Goal: Transaction & Acquisition: Purchase product/service

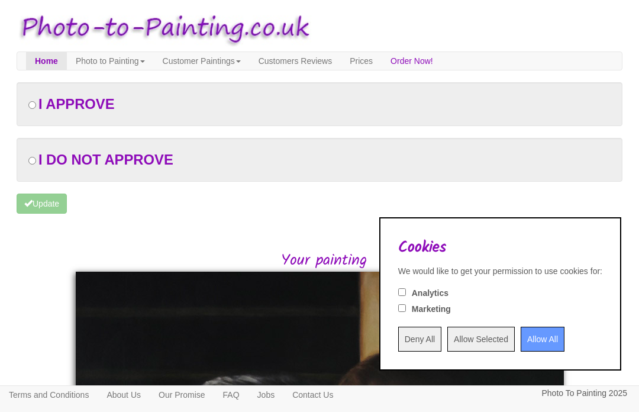
click at [534, 339] on input "Allow All" at bounding box center [542, 338] width 44 height 25
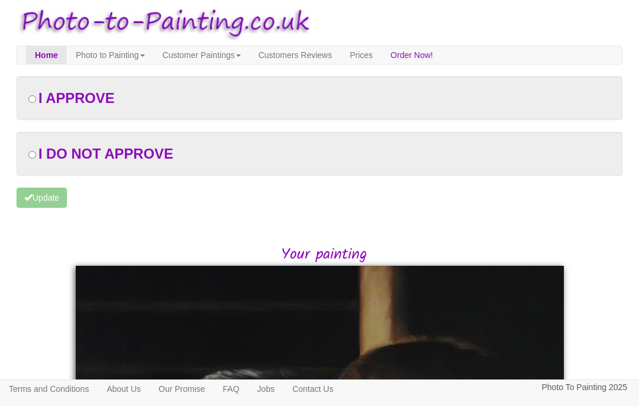
scroll to position [7, 0]
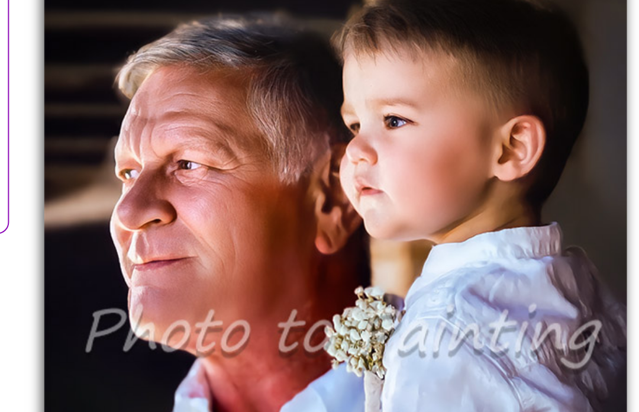
scroll to position [132, 0]
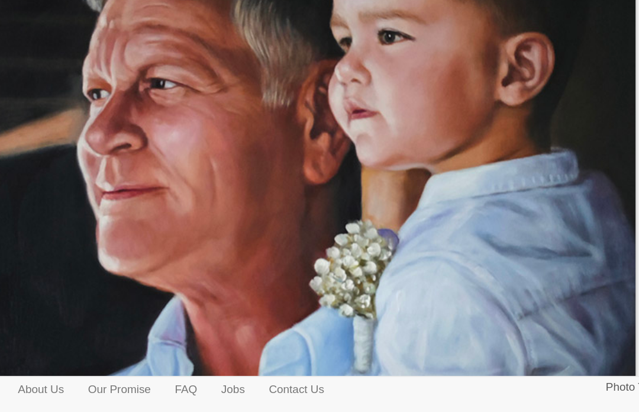
scroll to position [324, 0]
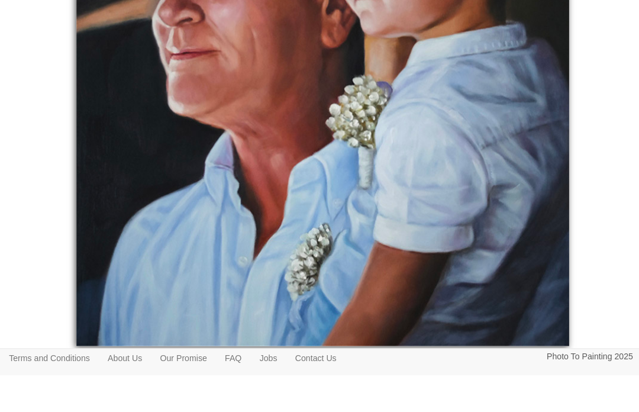
scroll to position [517, 0]
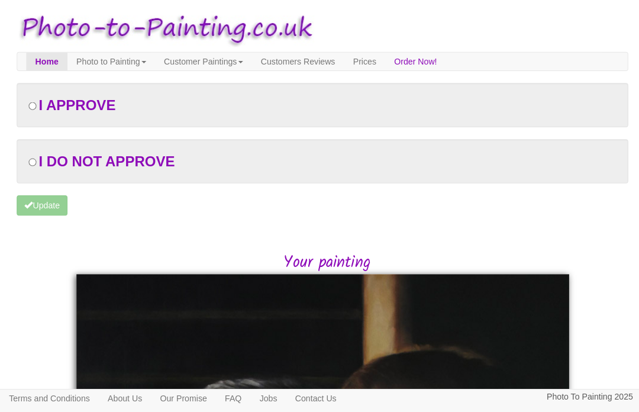
click at [34, 104] on input "radio" at bounding box center [32, 105] width 8 height 8
radio input "true"
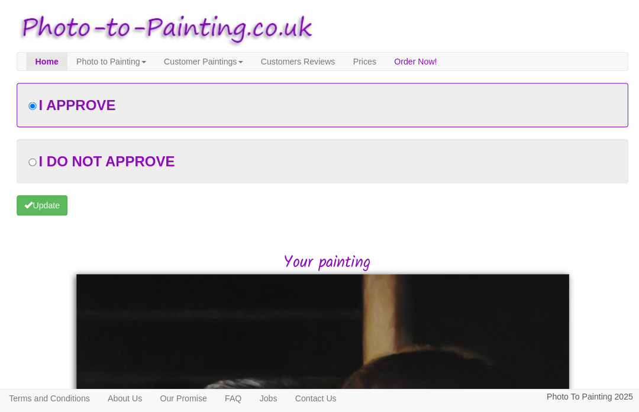
click at [44, 196] on button "Update" at bounding box center [42, 203] width 50 height 20
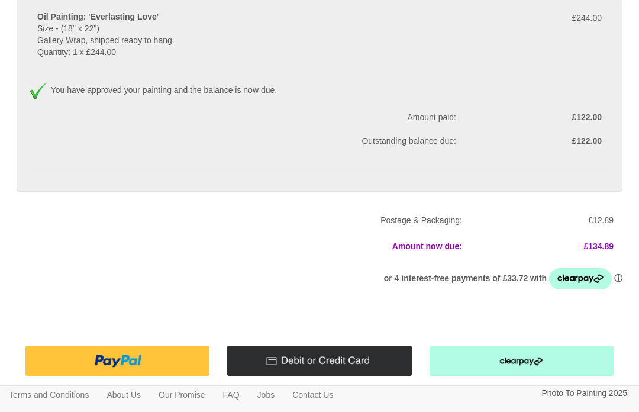
scroll to position [119, 0]
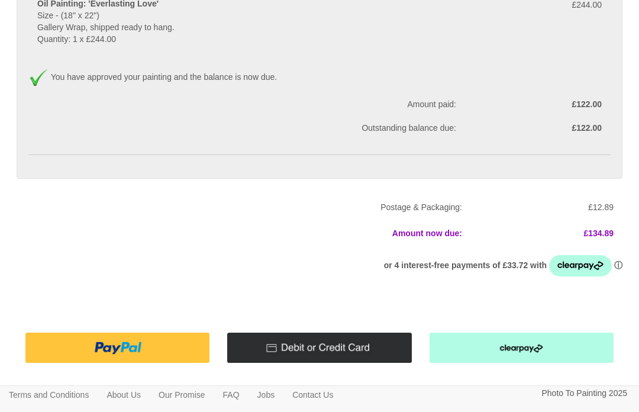
click at [121, 347] on img at bounding box center [117, 347] width 184 height 30
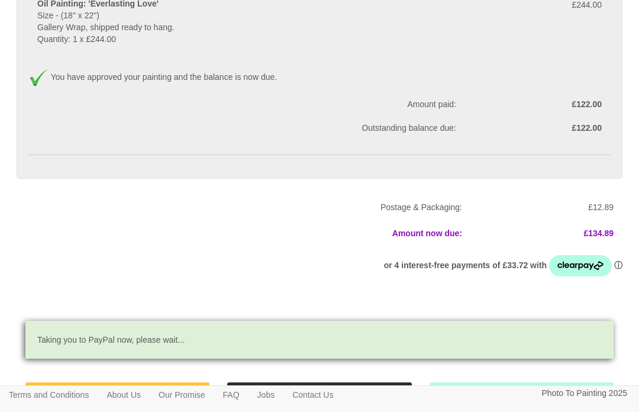
scroll to position [160, 0]
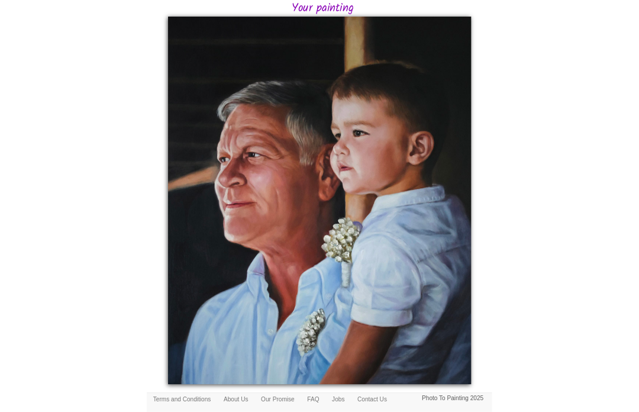
scroll to position [271, 0]
